Goal: Task Accomplishment & Management: Complete application form

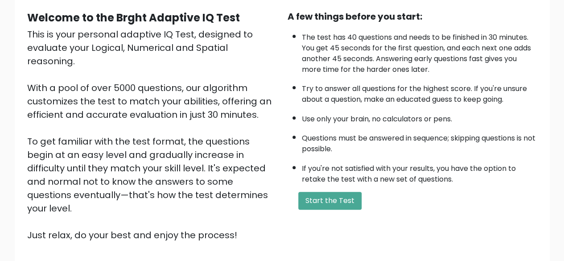
scroll to position [85, 0]
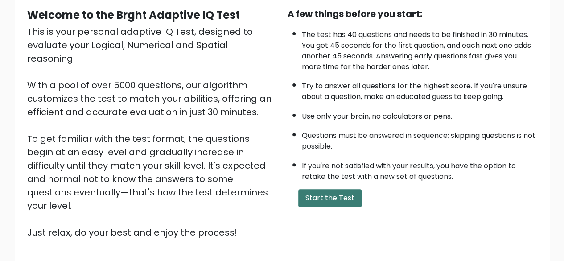
click at [324, 193] on button "Start the Test" at bounding box center [329, 198] width 63 height 18
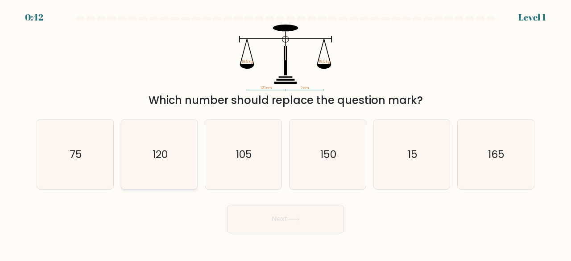
click at [154, 171] on icon "120" at bounding box center [159, 155] width 70 height 70
click at [286, 133] on input "b. 120" at bounding box center [286, 132] width 0 height 2
radio input "true"
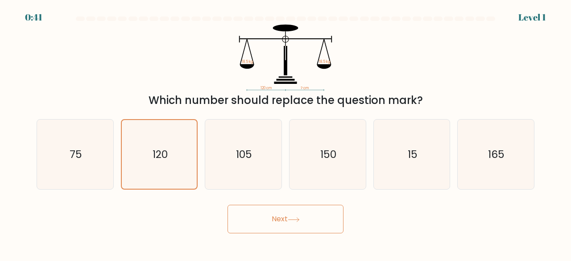
click at [269, 208] on button "Next" at bounding box center [286, 219] width 116 height 29
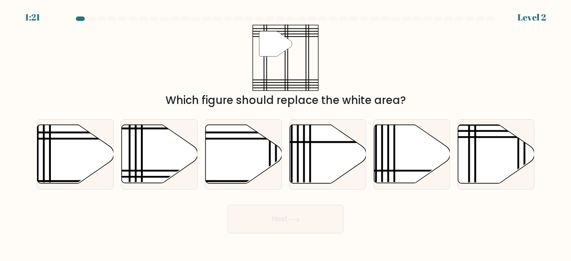
click at [454, 156] on div "a. b. c. d." at bounding box center [285, 151] width 505 height 78
click at [468, 156] on icon at bounding box center [496, 154] width 76 height 58
click at [286, 133] on input "f." at bounding box center [286, 132] width 0 height 2
radio input "true"
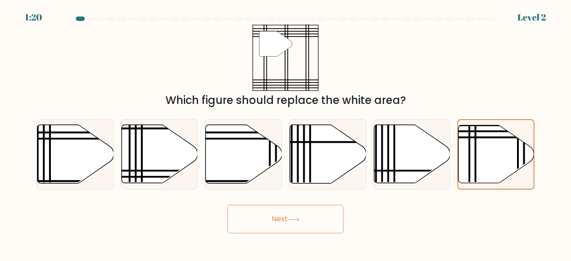
click at [263, 232] on button "Next" at bounding box center [286, 219] width 116 height 29
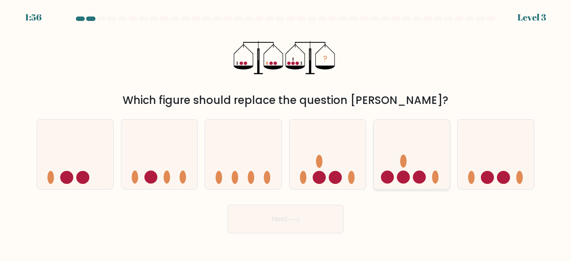
click at [417, 174] on circle at bounding box center [419, 177] width 13 height 13
click at [286, 133] on input "e." at bounding box center [286, 132] width 0 height 2
radio input "true"
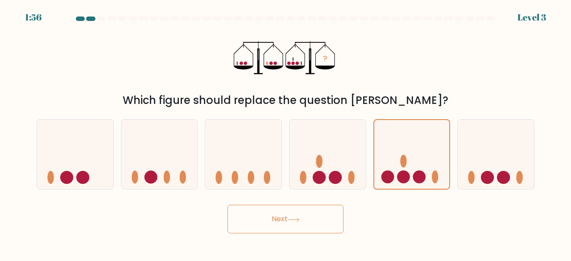
click at [274, 212] on button "Next" at bounding box center [286, 219] width 116 height 29
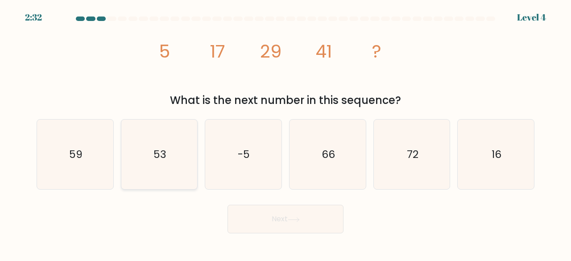
click at [161, 169] on icon "53" at bounding box center [159, 155] width 70 height 70
click at [286, 133] on input "b. 53" at bounding box center [286, 132] width 0 height 2
radio input "true"
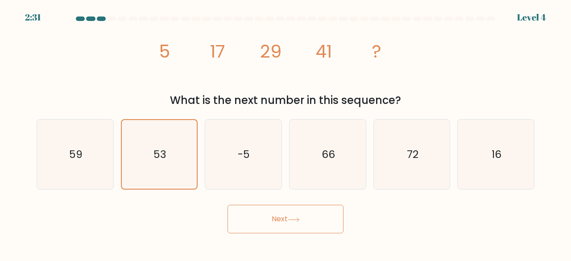
click at [246, 216] on button "Next" at bounding box center [286, 219] width 116 height 29
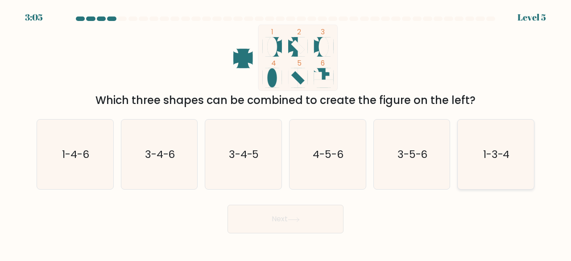
click at [477, 173] on icon "1-3-4" at bounding box center [496, 155] width 70 height 70
click at [286, 133] on input "f. 1-3-4" at bounding box center [286, 132] width 0 height 2
radio input "true"
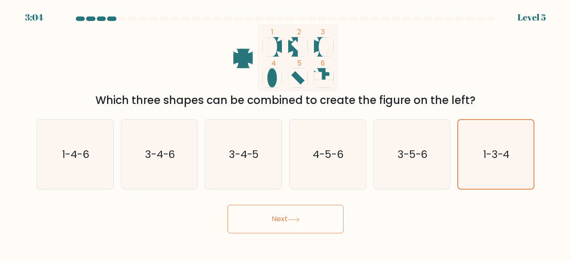
click at [269, 218] on button "Next" at bounding box center [286, 219] width 116 height 29
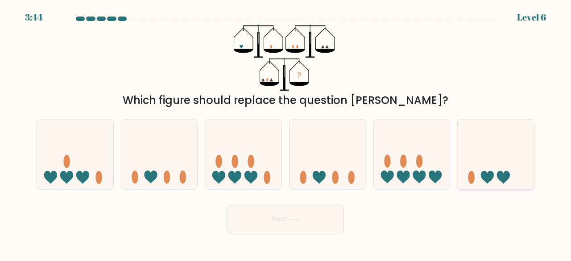
click at [501, 174] on icon at bounding box center [503, 177] width 13 height 13
click at [286, 133] on input "f." at bounding box center [286, 132] width 0 height 2
radio input "true"
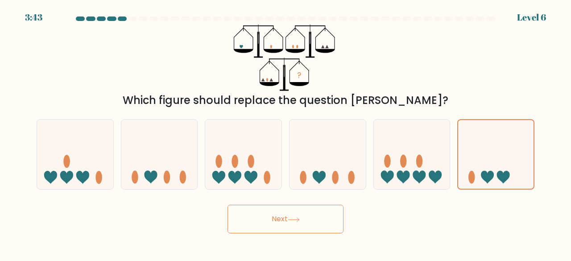
click at [264, 228] on button "Next" at bounding box center [286, 219] width 116 height 29
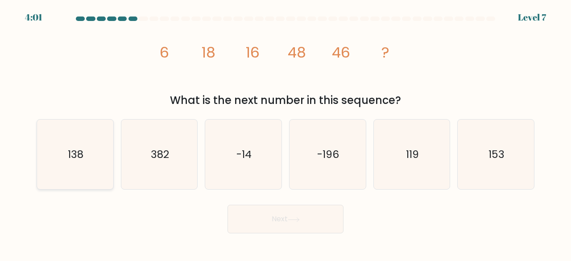
click at [93, 138] on icon "138" at bounding box center [75, 155] width 70 height 70
click at [286, 133] on input "a. 138" at bounding box center [286, 132] width 0 height 2
radio input "true"
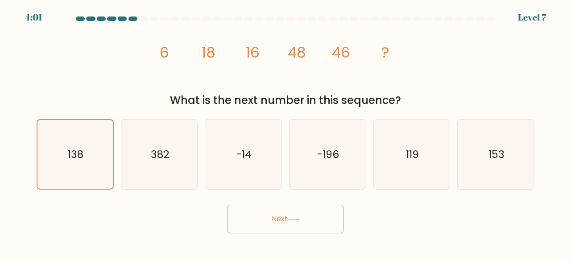
click at [238, 222] on button "Next" at bounding box center [286, 219] width 116 height 29
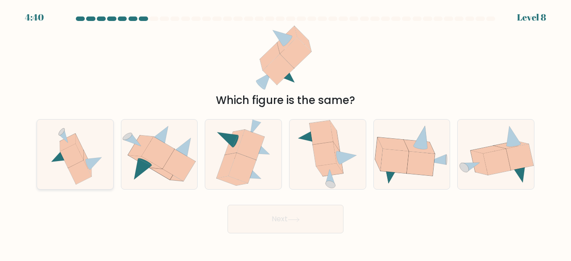
click at [60, 170] on icon at bounding box center [75, 155] width 65 height 70
click at [286, 133] on input "a." at bounding box center [286, 132] width 0 height 2
radio input "true"
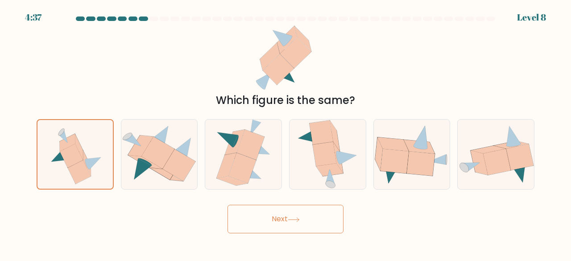
click at [269, 227] on button "Next" at bounding box center [286, 219] width 116 height 29
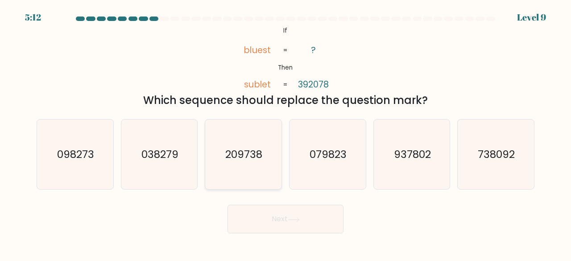
click at [231, 171] on icon "209738" at bounding box center [243, 155] width 70 height 70
click at [286, 133] on input "c. 209738" at bounding box center [286, 132] width 0 height 2
radio input "true"
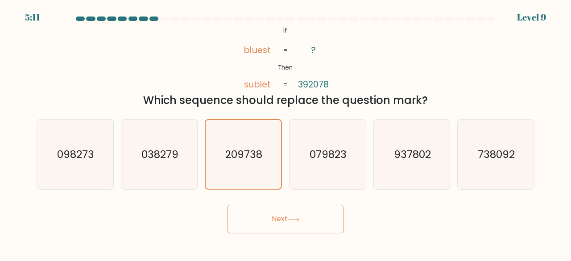
click at [236, 208] on button "Next" at bounding box center [286, 219] width 116 height 29
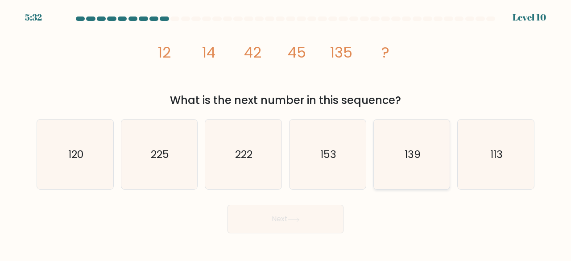
click at [377, 158] on icon "139" at bounding box center [412, 155] width 70 height 70
click at [286, 133] on input "e. 139" at bounding box center [286, 132] width 0 height 2
radio input "true"
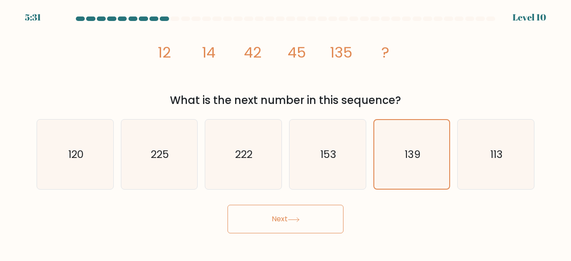
click at [265, 215] on button "Next" at bounding box center [286, 219] width 116 height 29
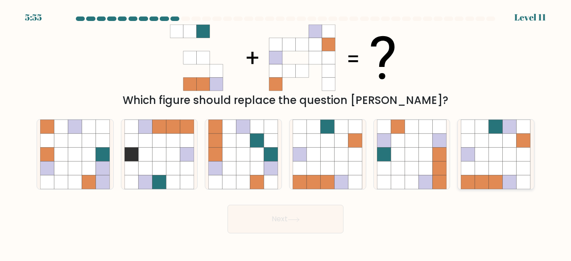
click at [512, 164] on icon at bounding box center [510, 168] width 14 height 14
click at [286, 133] on input "f." at bounding box center [286, 132] width 0 height 2
radio input "true"
click at [253, 212] on button "Next" at bounding box center [286, 219] width 116 height 29
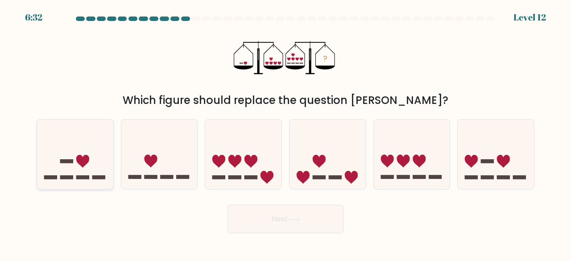
click at [80, 169] on icon at bounding box center [75, 154] width 76 height 63
click at [286, 133] on input "a." at bounding box center [286, 132] width 0 height 2
radio input "true"
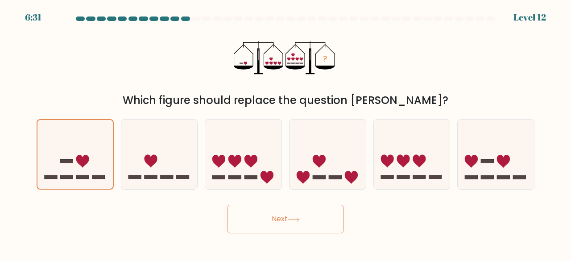
click at [282, 222] on button "Next" at bounding box center [286, 219] width 116 height 29
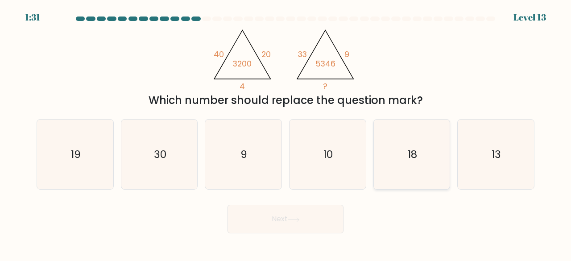
click at [390, 166] on icon "18" at bounding box center [412, 155] width 70 height 70
click at [286, 133] on input "e. 18" at bounding box center [286, 132] width 0 height 2
radio input "true"
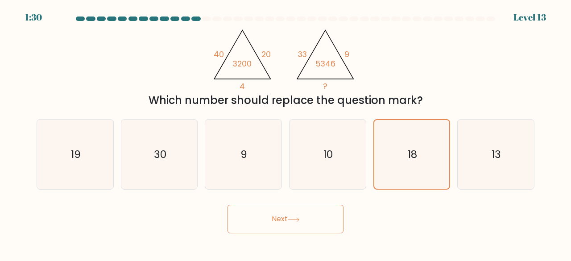
click at [276, 215] on button "Next" at bounding box center [286, 219] width 116 height 29
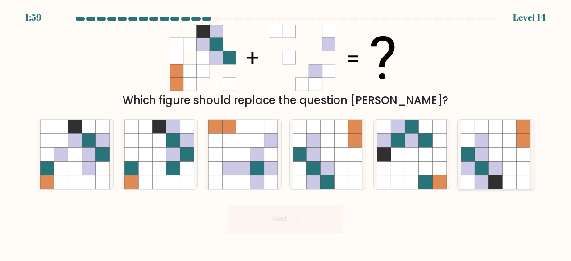
click at [517, 158] on icon at bounding box center [510, 155] width 14 height 14
click at [286, 133] on input "f." at bounding box center [286, 132] width 0 height 2
radio input "true"
click at [285, 210] on button "Next" at bounding box center [286, 219] width 116 height 29
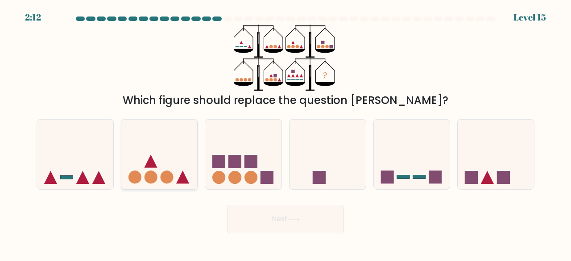
click at [154, 159] on icon at bounding box center [159, 154] width 76 height 63
click at [286, 133] on input "b." at bounding box center [286, 132] width 0 height 2
radio input "true"
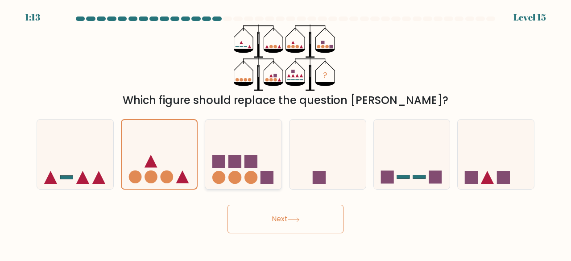
click at [255, 162] on rect at bounding box center [250, 161] width 13 height 13
click at [286, 133] on input "c." at bounding box center [286, 132] width 0 height 2
radio input "true"
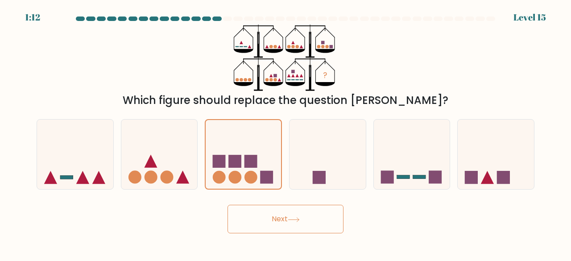
click at [257, 211] on button "Next" at bounding box center [286, 219] width 116 height 29
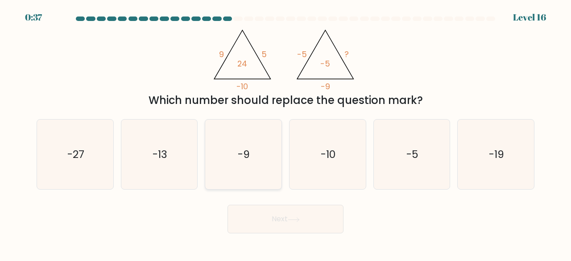
click at [254, 170] on icon "-9" at bounding box center [243, 155] width 70 height 70
click at [286, 133] on input "c. -9" at bounding box center [286, 132] width 0 height 2
radio input "true"
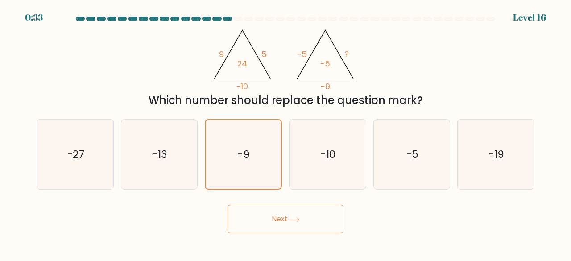
click at [256, 211] on button "Next" at bounding box center [286, 219] width 116 height 29
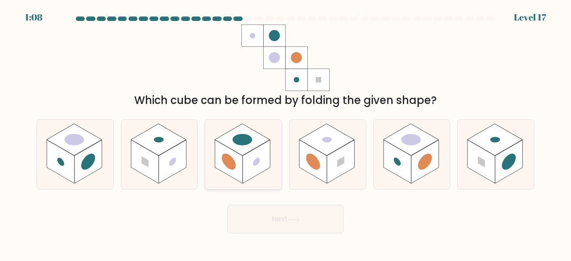
click at [239, 166] on rect at bounding box center [229, 162] width 28 height 44
click at [286, 133] on input "c." at bounding box center [286, 132] width 0 height 2
radio input "true"
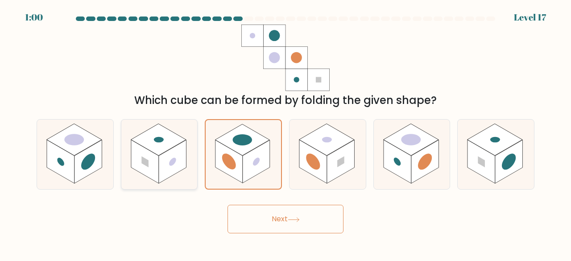
click at [173, 149] on rect at bounding box center [173, 162] width 28 height 44
click at [286, 133] on input "b." at bounding box center [286, 132] width 0 height 2
radio input "true"
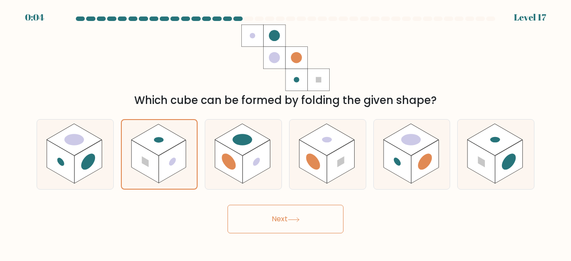
click at [258, 232] on button "Next" at bounding box center [286, 219] width 116 height 29
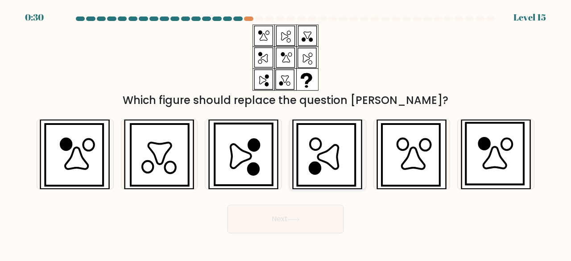
click at [313, 161] on icon at bounding box center [327, 155] width 58 height 62
click at [286, 133] on input "d." at bounding box center [286, 132] width 0 height 2
radio input "true"
click at [289, 211] on button "Next" at bounding box center [286, 219] width 116 height 29
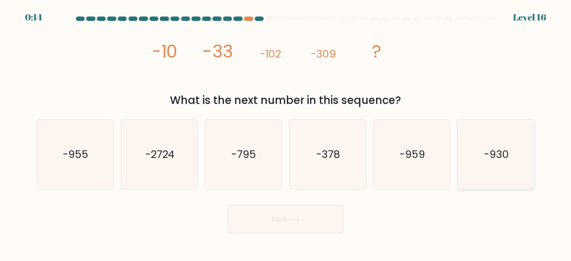
click at [503, 175] on icon "-930" at bounding box center [496, 155] width 70 height 70
click at [286, 133] on input "f. -930" at bounding box center [286, 132] width 0 height 2
radio input "true"
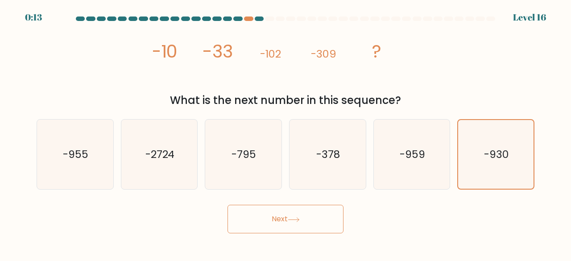
click at [290, 208] on button "Next" at bounding box center [286, 219] width 116 height 29
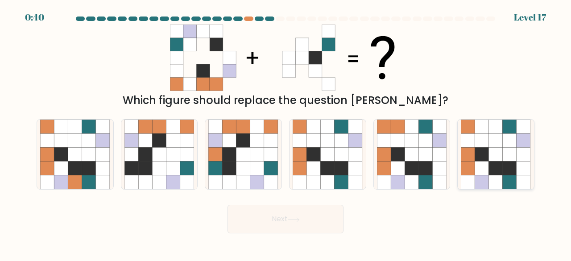
click at [502, 169] on icon at bounding box center [496, 168] width 14 height 14
click at [286, 133] on input "f." at bounding box center [286, 132] width 0 height 2
radio input "true"
click at [279, 211] on button "Next" at bounding box center [286, 219] width 116 height 29
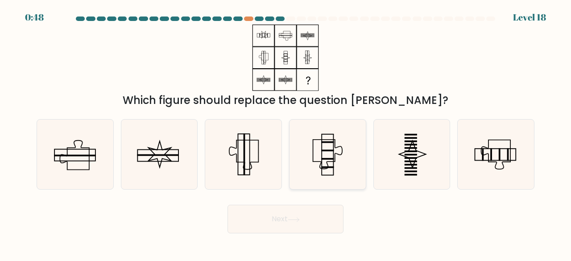
click at [331, 165] on icon at bounding box center [328, 155] width 70 height 70
click at [286, 133] on input "d." at bounding box center [286, 132] width 0 height 2
radio input "true"
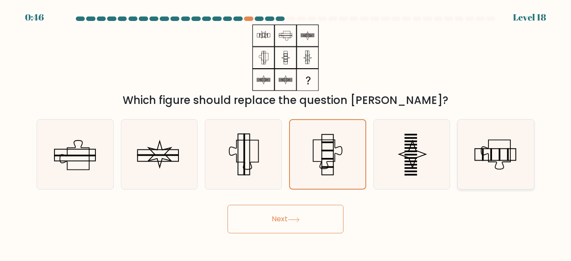
click at [477, 159] on icon at bounding box center [496, 155] width 70 height 70
click at [286, 133] on input "f." at bounding box center [286, 132] width 0 height 2
radio input "true"
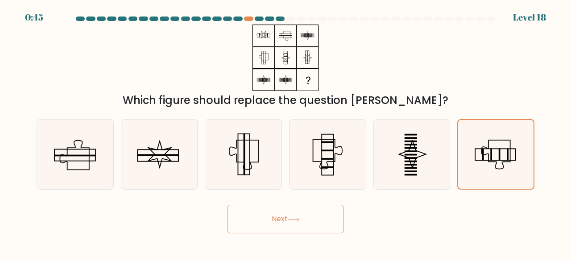
click at [273, 211] on button "Next" at bounding box center [286, 219] width 116 height 29
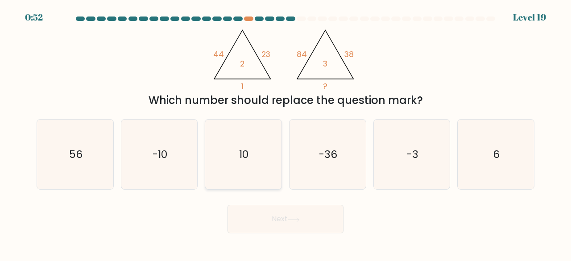
click at [236, 177] on icon "10" at bounding box center [243, 155] width 70 height 70
click at [286, 133] on input "c. 10" at bounding box center [286, 132] width 0 height 2
radio input "true"
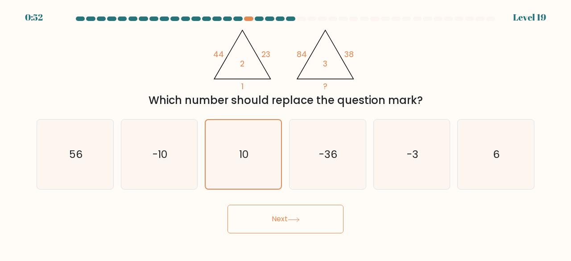
click at [247, 220] on button "Next" at bounding box center [286, 219] width 116 height 29
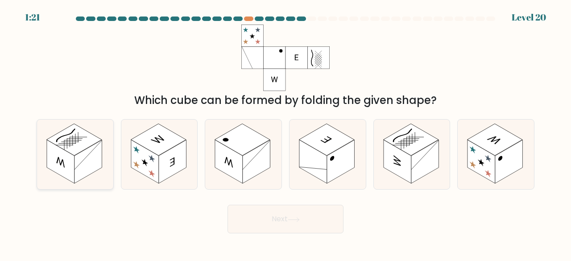
click at [92, 170] on rect at bounding box center [89, 162] width 28 height 44
click at [286, 133] on input "a." at bounding box center [286, 132] width 0 height 2
radio input "true"
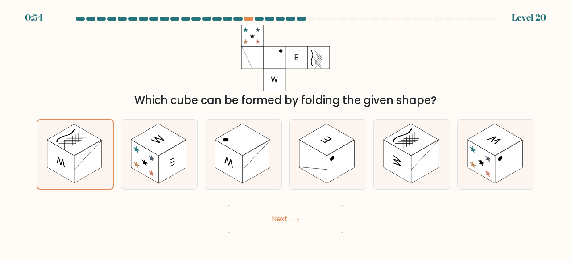
click at [245, 224] on button "Next" at bounding box center [286, 219] width 116 height 29
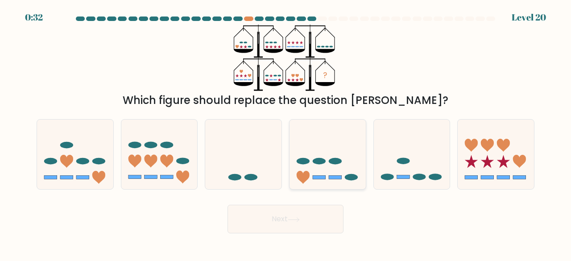
click at [331, 166] on icon at bounding box center [328, 154] width 76 height 63
click at [286, 133] on input "d." at bounding box center [286, 132] width 0 height 2
radio input "true"
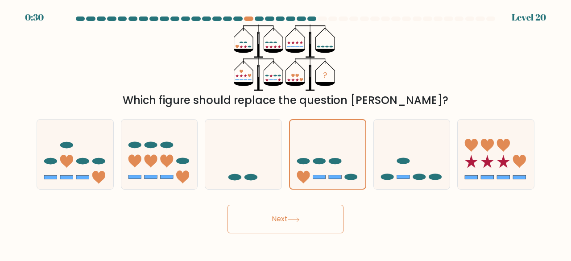
click at [306, 213] on button "Next" at bounding box center [286, 219] width 116 height 29
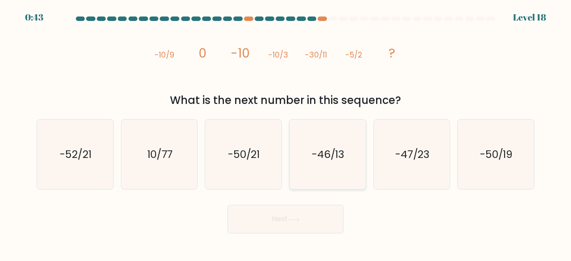
click at [315, 174] on icon "-46/13" at bounding box center [328, 155] width 70 height 70
click at [286, 133] on input "d. -46/13" at bounding box center [286, 132] width 0 height 2
radio input "true"
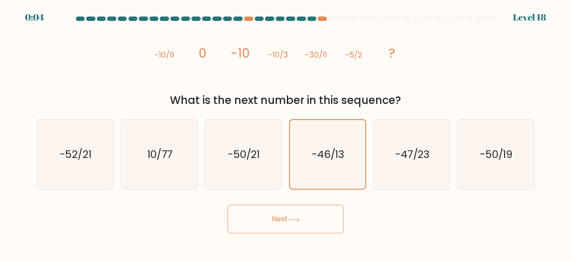
click at [280, 209] on button "Next" at bounding box center [286, 219] width 116 height 29
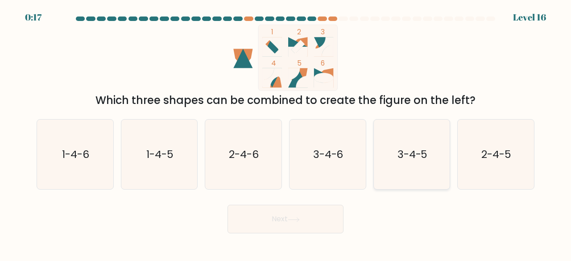
click at [407, 173] on icon "3-4-5" at bounding box center [412, 155] width 70 height 70
click at [286, 133] on input "e. 3-4-5" at bounding box center [286, 132] width 0 height 2
radio input "true"
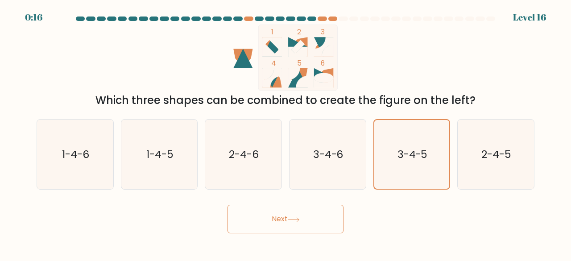
click at [256, 219] on button "Next" at bounding box center [286, 219] width 116 height 29
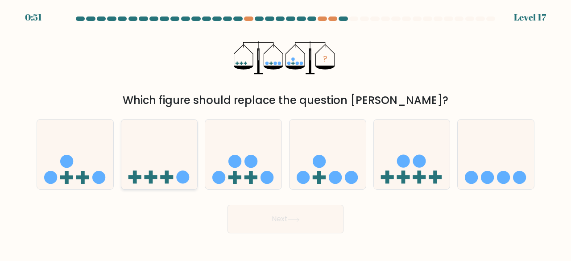
click at [161, 168] on icon at bounding box center [159, 154] width 76 height 63
click at [286, 133] on input "b." at bounding box center [286, 132] width 0 height 2
radio input "true"
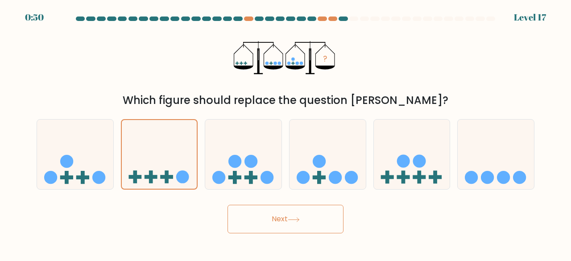
click at [279, 217] on button "Next" at bounding box center [286, 219] width 116 height 29
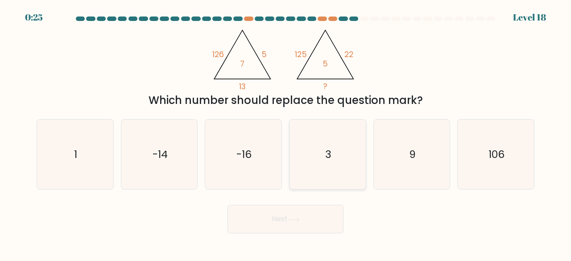
click at [320, 149] on icon "3" at bounding box center [328, 155] width 70 height 70
click at [286, 133] on input "d. 3" at bounding box center [286, 132] width 0 height 2
radio input "true"
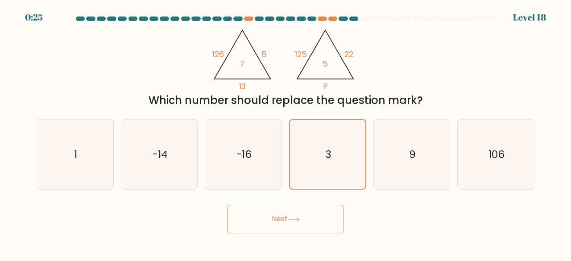
click at [260, 218] on button "Next" at bounding box center [286, 219] width 116 height 29
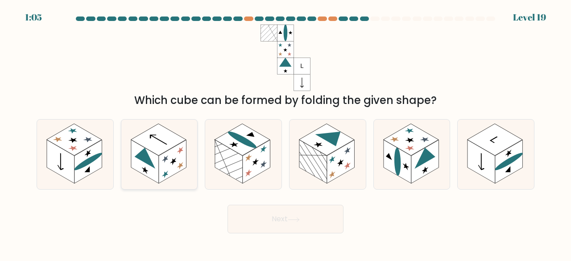
click at [166, 165] on rect at bounding box center [173, 162] width 28 height 44
click at [286, 133] on input "b." at bounding box center [286, 132] width 0 height 2
radio input "true"
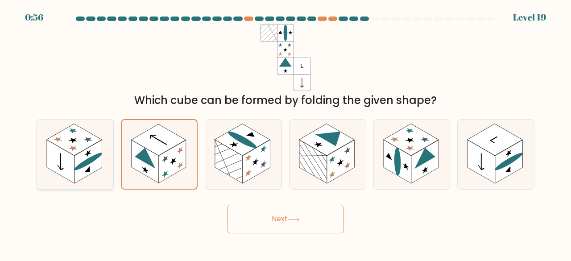
click at [77, 166] on ellipse at bounding box center [89, 161] width 28 height 23
click at [286, 133] on input "a." at bounding box center [286, 132] width 0 height 2
radio input "true"
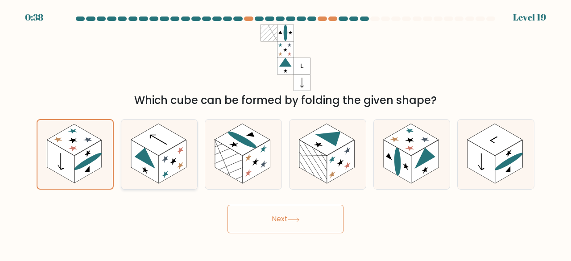
click at [157, 171] on rect at bounding box center [145, 162] width 28 height 44
click at [286, 133] on input "b." at bounding box center [286, 132] width 0 height 2
radio input "true"
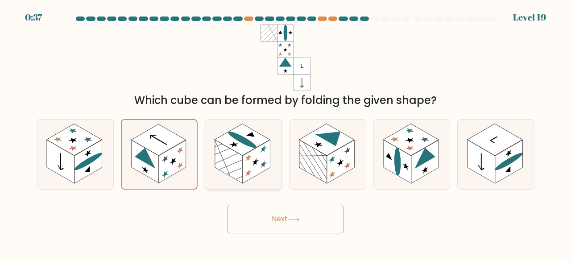
click at [244, 177] on rect at bounding box center [257, 162] width 28 height 44
click at [286, 133] on input "c." at bounding box center [286, 132] width 0 height 2
radio input "true"
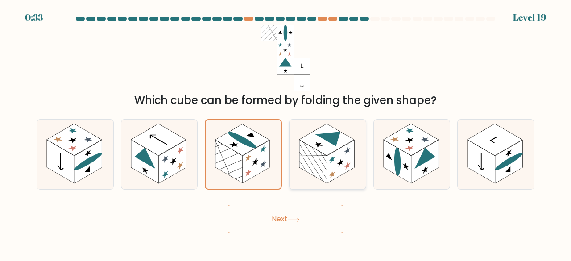
click at [337, 170] on rect at bounding box center [341, 162] width 28 height 44
click at [286, 133] on input "d." at bounding box center [286, 132] width 0 height 2
radio input "true"
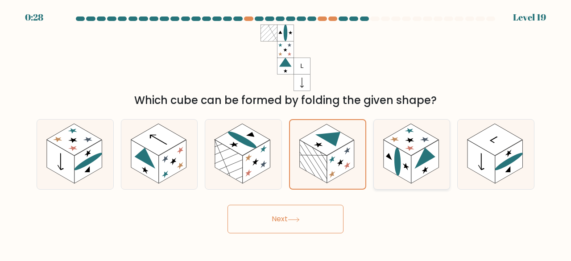
click at [395, 159] on ellipse at bounding box center [397, 162] width 6 height 32
click at [286, 133] on input "e." at bounding box center [286, 132] width 0 height 2
radio input "true"
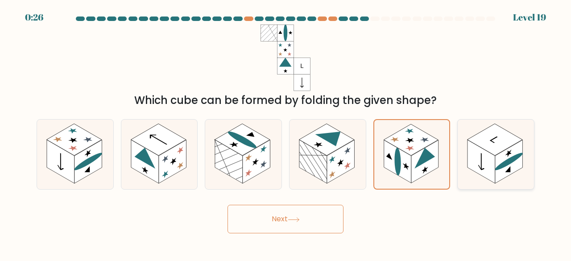
click at [491, 161] on rect at bounding box center [482, 162] width 28 height 44
click at [286, 133] on input "f." at bounding box center [286, 132] width 0 height 2
radio input "true"
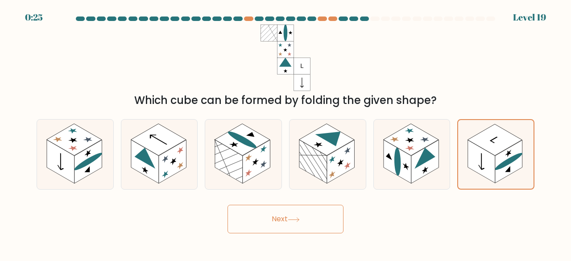
click at [260, 215] on button "Next" at bounding box center [286, 219] width 116 height 29
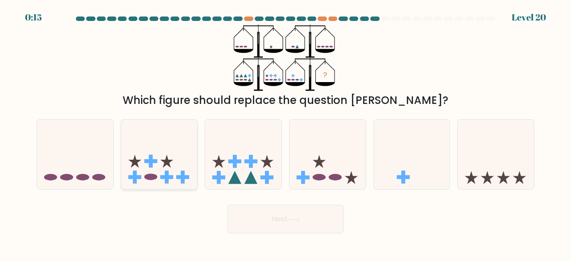
click at [152, 169] on icon at bounding box center [159, 154] width 76 height 63
click at [286, 133] on input "b." at bounding box center [286, 132] width 0 height 2
radio input "true"
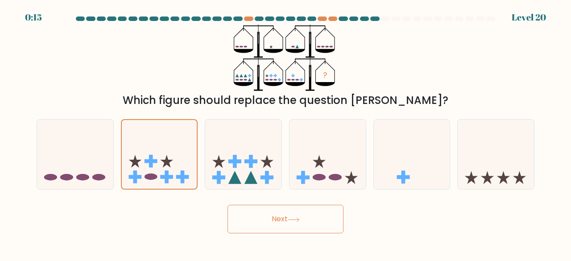
click at [246, 215] on button "Next" at bounding box center [286, 219] width 116 height 29
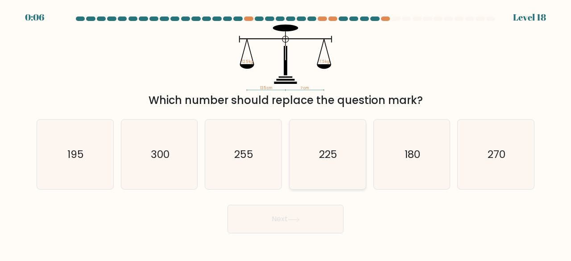
click at [323, 166] on icon "225" at bounding box center [328, 155] width 70 height 70
click at [286, 133] on input "d. 225" at bounding box center [286, 132] width 0 height 2
radio input "true"
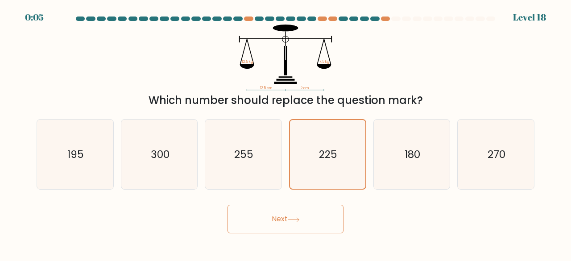
click at [276, 218] on button "Next" at bounding box center [286, 219] width 116 height 29
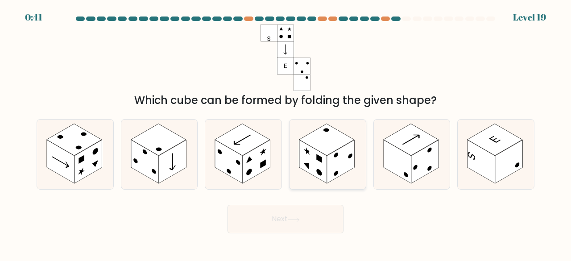
click at [342, 166] on rect at bounding box center [341, 162] width 28 height 44
click at [286, 133] on input "d." at bounding box center [286, 132] width 0 height 2
radio input "true"
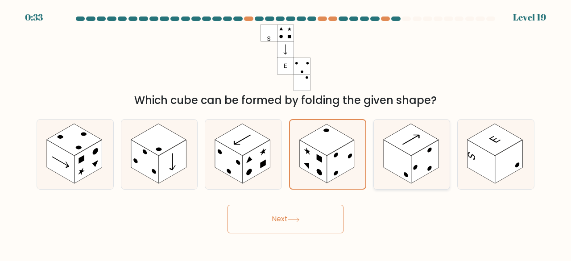
click at [404, 169] on rect at bounding box center [398, 162] width 28 height 44
click at [286, 133] on input "e." at bounding box center [286, 132] width 0 height 2
radio input "true"
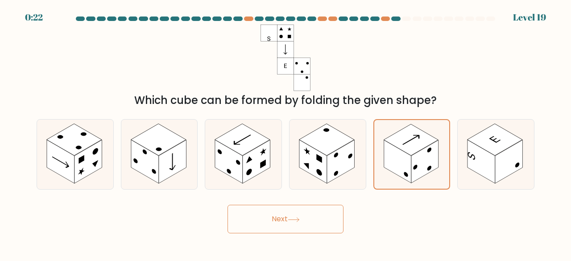
click at [310, 212] on button "Next" at bounding box center [286, 219] width 116 height 29
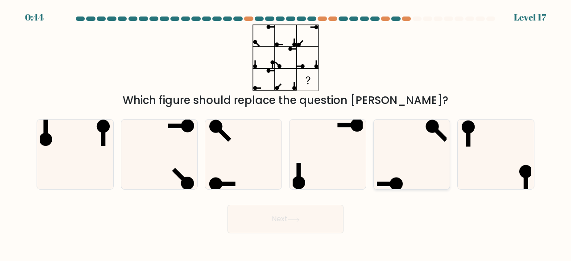
click at [402, 167] on icon at bounding box center [412, 155] width 70 height 70
click at [286, 133] on input "e." at bounding box center [286, 132] width 0 height 2
radio input "true"
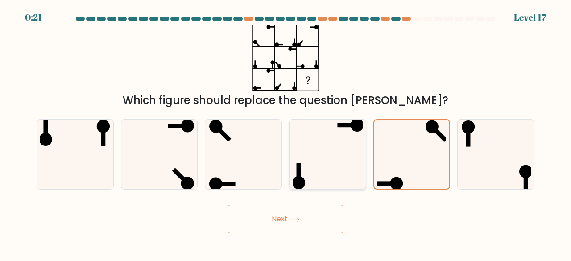
click at [322, 163] on icon at bounding box center [328, 155] width 70 height 70
click at [286, 133] on input "d." at bounding box center [286, 132] width 0 height 2
radio input "true"
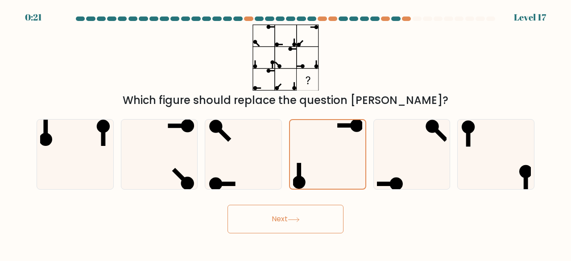
click at [272, 214] on button "Next" at bounding box center [286, 219] width 116 height 29
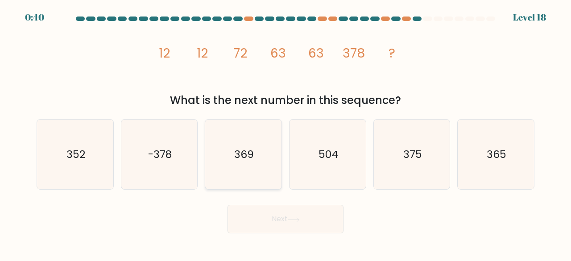
click at [280, 169] on div "369" at bounding box center [243, 154] width 77 height 71
click at [286, 133] on input "c. 369" at bounding box center [286, 132] width 0 height 2
radio input "true"
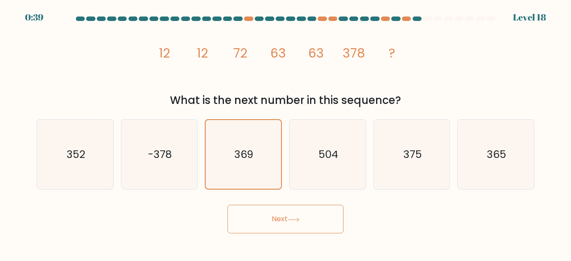
click at [255, 223] on button "Next" at bounding box center [286, 219] width 116 height 29
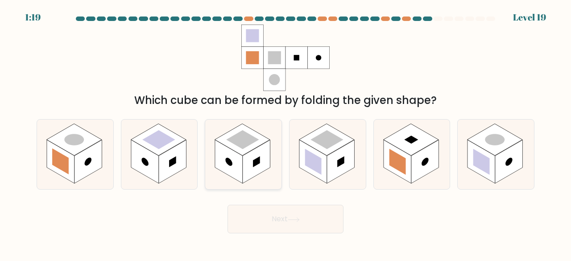
click at [247, 157] on rect at bounding box center [257, 162] width 28 height 44
click at [286, 133] on input "c." at bounding box center [286, 132] width 0 height 2
radio input "true"
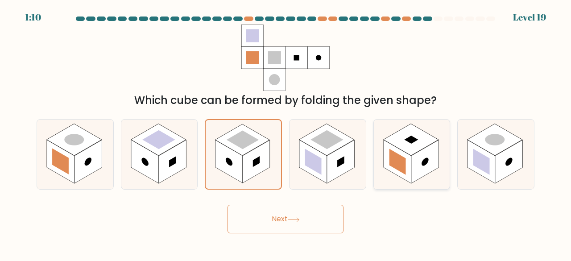
click at [411, 158] on rect at bounding box center [425, 162] width 28 height 44
click at [286, 133] on input "e." at bounding box center [286, 132] width 0 height 2
radio input "true"
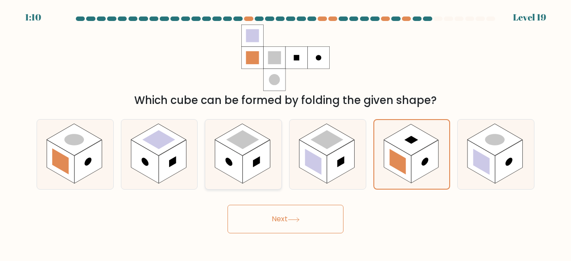
click at [248, 166] on rect at bounding box center [257, 162] width 28 height 44
click at [286, 133] on input "c." at bounding box center [286, 132] width 0 height 2
radio input "true"
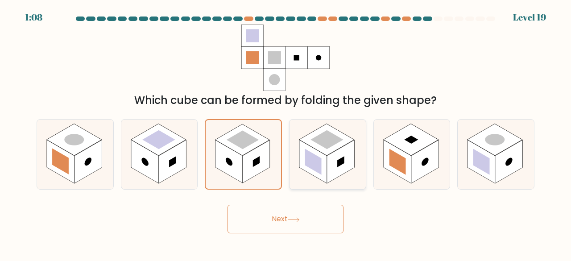
click at [321, 166] on rect at bounding box center [313, 162] width 17 height 26
click at [286, 133] on input "d." at bounding box center [286, 132] width 0 height 2
radio input "true"
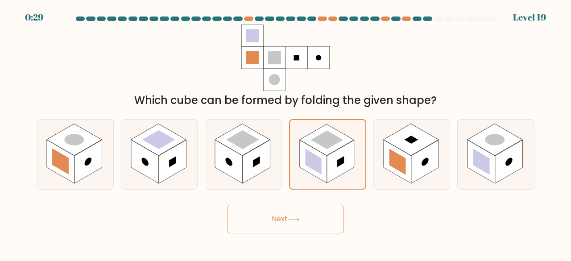
click at [275, 215] on button "Next" at bounding box center [286, 219] width 116 height 29
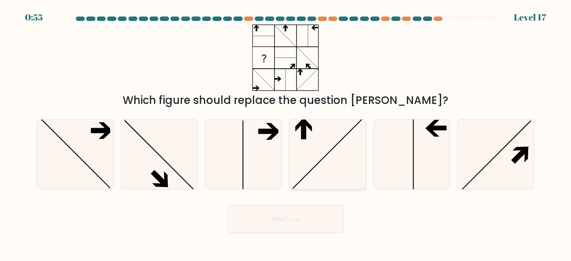
click at [323, 135] on icon at bounding box center [328, 155] width 70 height 70
click at [286, 133] on input "d." at bounding box center [286, 132] width 0 height 2
radio input "true"
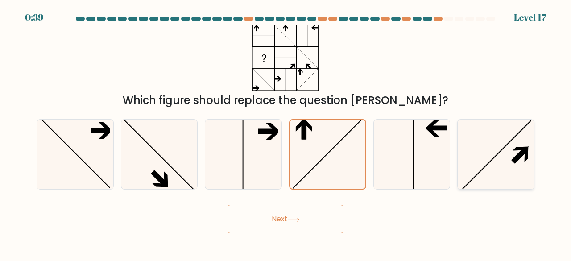
click at [489, 151] on icon at bounding box center [496, 155] width 70 height 70
click at [286, 133] on input "f." at bounding box center [286, 132] width 0 height 2
radio input "true"
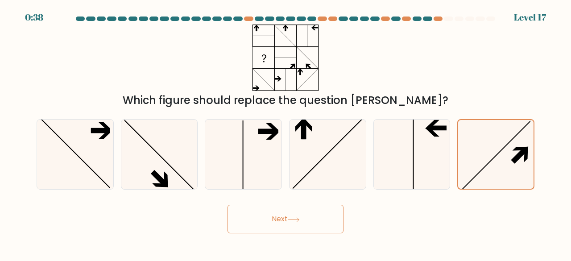
click at [301, 210] on button "Next" at bounding box center [286, 219] width 116 height 29
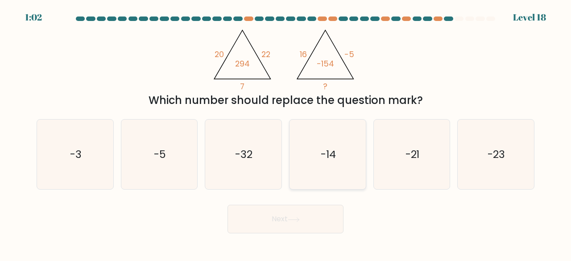
click at [326, 170] on icon "-14" at bounding box center [328, 155] width 70 height 70
click at [286, 133] on input "d. -14" at bounding box center [286, 132] width 0 height 2
radio input "true"
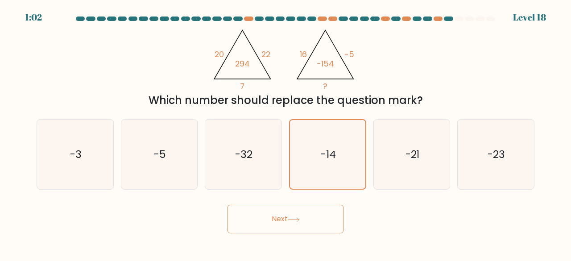
click at [264, 210] on button "Next" at bounding box center [286, 219] width 116 height 29
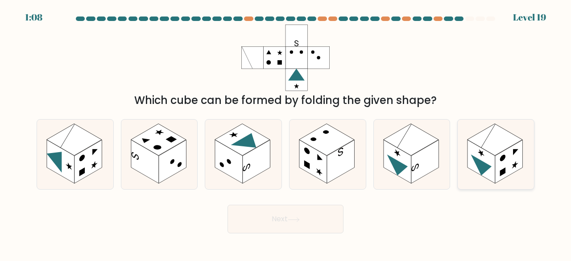
click at [483, 164] on icon at bounding box center [481, 167] width 21 height 27
click at [286, 133] on input "f." at bounding box center [286, 132] width 0 height 2
radio input "true"
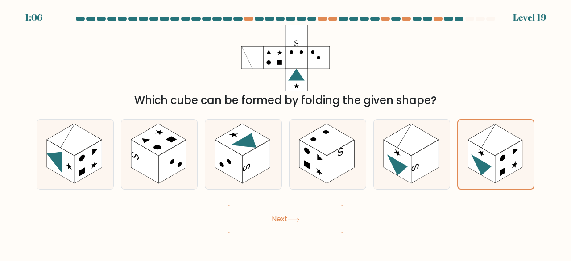
click at [283, 213] on button "Next" at bounding box center [286, 219] width 116 height 29
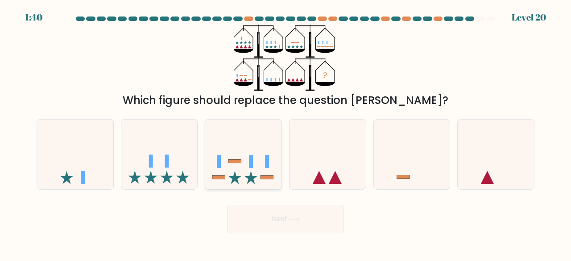
click at [241, 170] on icon at bounding box center [243, 154] width 76 height 63
click at [286, 133] on input "c." at bounding box center [286, 132] width 0 height 2
radio input "true"
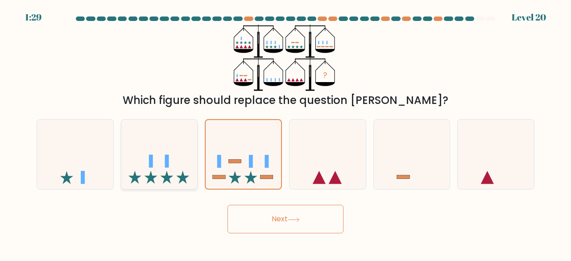
click at [154, 166] on icon at bounding box center [159, 154] width 76 height 63
click at [286, 133] on input "b." at bounding box center [286, 132] width 0 height 2
radio input "true"
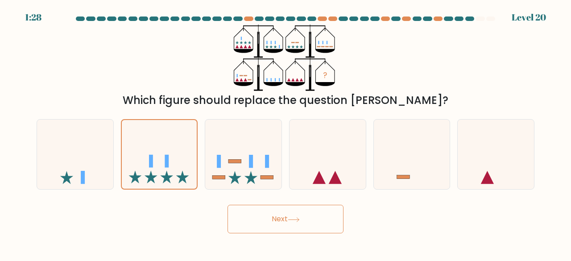
click at [245, 210] on button "Next" at bounding box center [286, 219] width 116 height 29
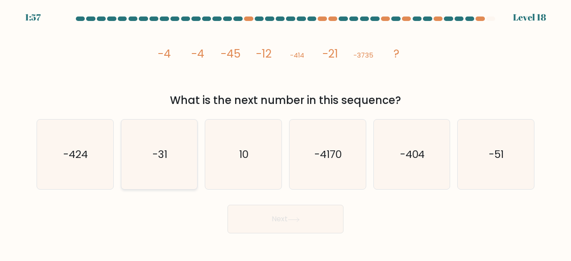
click at [186, 149] on icon "-31" at bounding box center [159, 155] width 70 height 70
click at [286, 133] on input "b. -31" at bounding box center [286, 132] width 0 height 2
radio input "true"
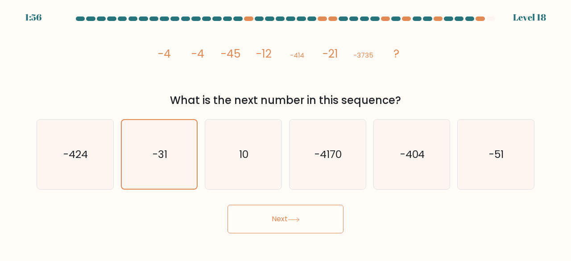
click at [240, 215] on button "Next" at bounding box center [286, 219] width 116 height 29
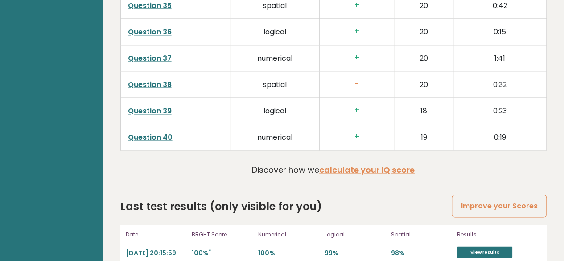
scroll to position [2328, 0]
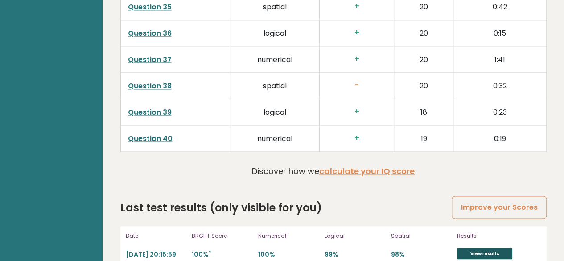
click at [463, 248] on link "View results" at bounding box center [484, 254] width 55 height 12
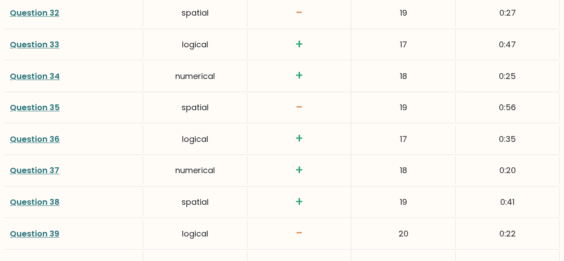
scroll to position [2359, 0]
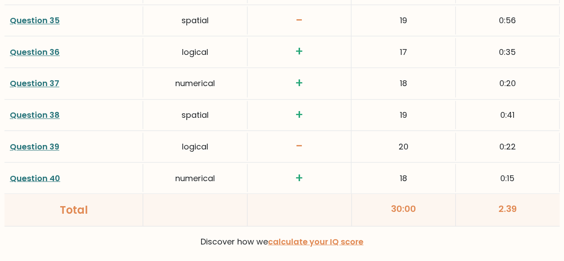
click at [52, 141] on link "Question 39" at bounding box center [35, 146] width 50 height 11
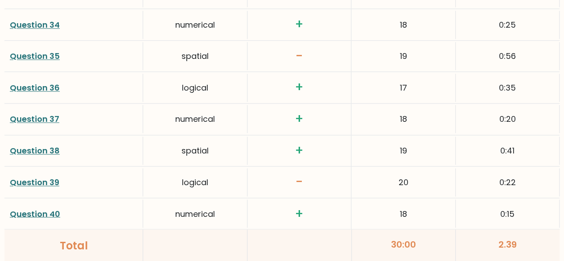
scroll to position [2323, 0]
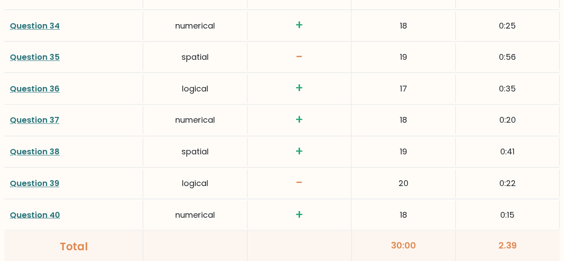
click at [36, 51] on link "Question 35" at bounding box center [35, 56] width 50 height 11
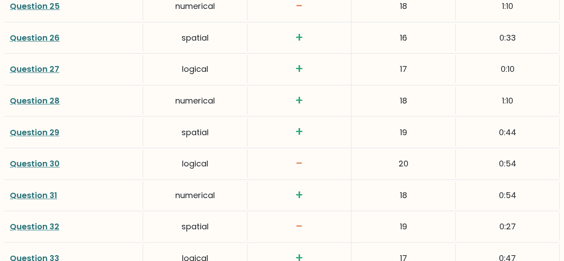
scroll to position [2056, 0]
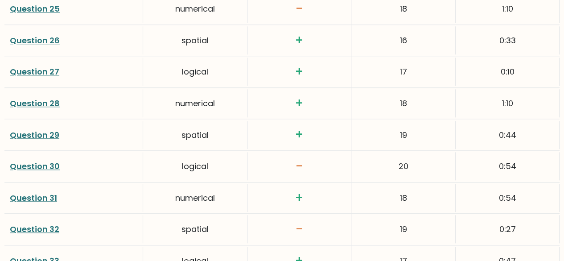
click at [34, 163] on link "Question 30" at bounding box center [35, 166] width 50 height 11
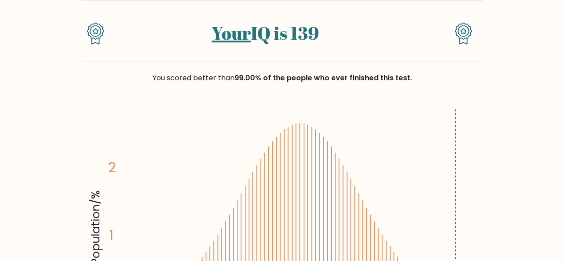
scroll to position [0, 0]
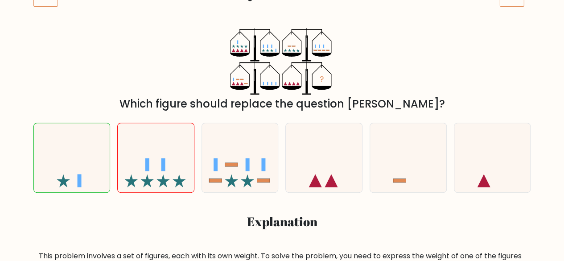
scroll to position [141, 0]
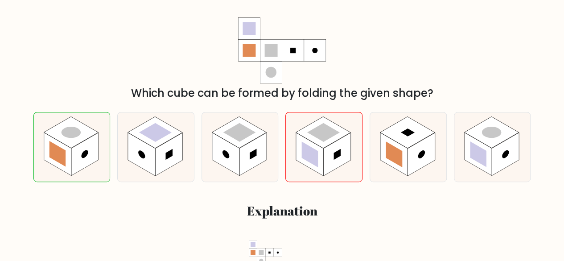
scroll to position [152, 0]
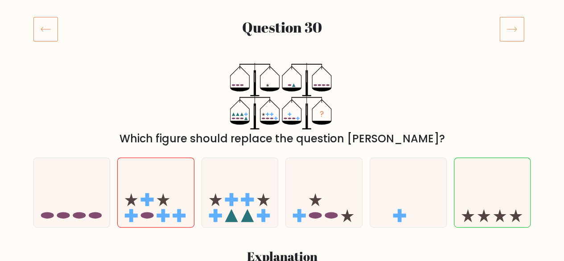
scroll to position [108, 0]
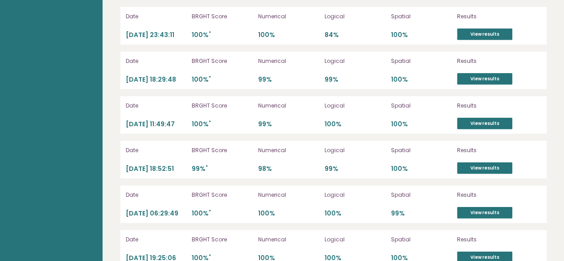
scroll to position [2815, 0]
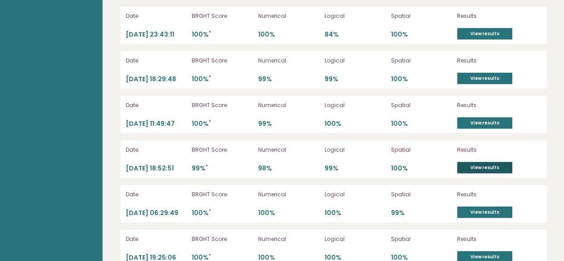
click at [485, 163] on link "View results" at bounding box center [484, 168] width 55 height 12
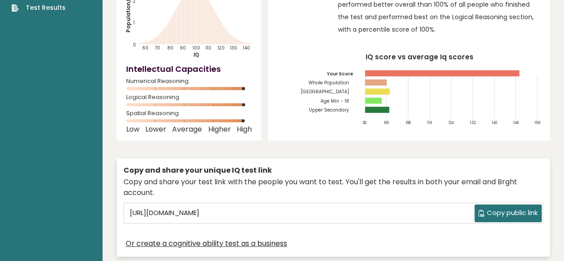
scroll to position [0, 0]
